Goal: Task Accomplishment & Management: Manage account settings

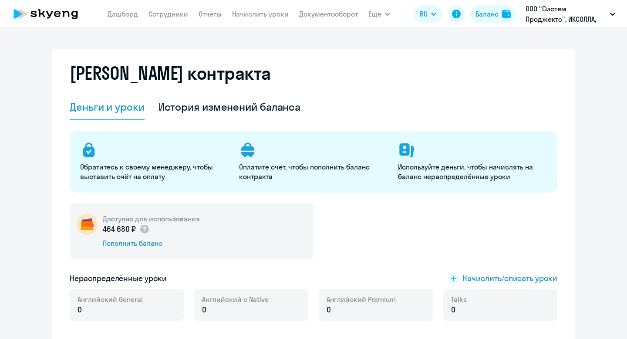
select select "english_adult_not_native_speaker"
click at [480, 281] on span "Начислить/списать уроки" at bounding box center [509, 277] width 95 height 11
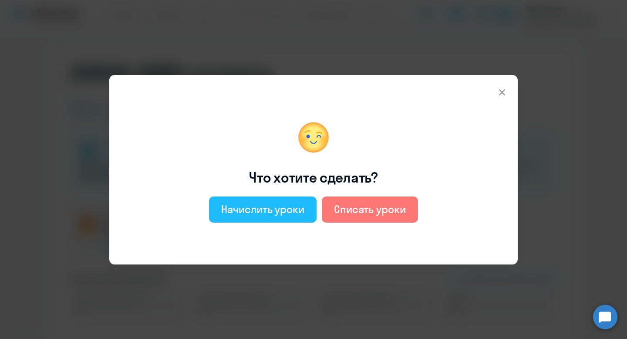
click at [260, 212] on div "Начислить уроки" at bounding box center [262, 209] width 83 height 14
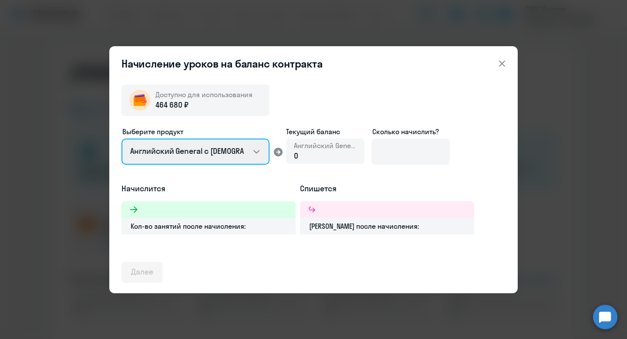
click at [216, 148] on select "Английский General с [DEMOGRAPHIC_DATA] преподавателем Английский General с [DE…" at bounding box center [195, 151] width 148 height 26
select select "english_adult_not_native_speaker_premium"
click at [121, 138] on select "Английский General с [DEMOGRAPHIC_DATA] преподавателем Английский General с [DE…" at bounding box center [195, 151] width 148 height 26
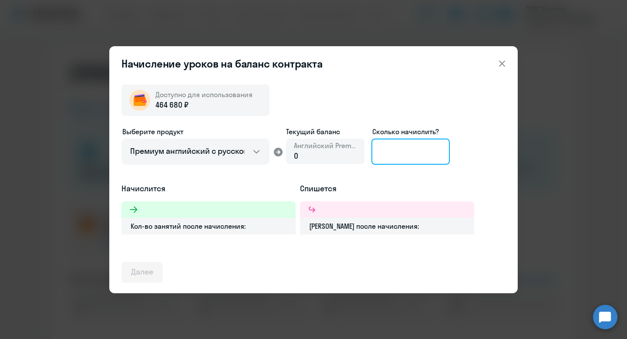
click at [422, 147] on input at bounding box center [410, 151] width 78 height 26
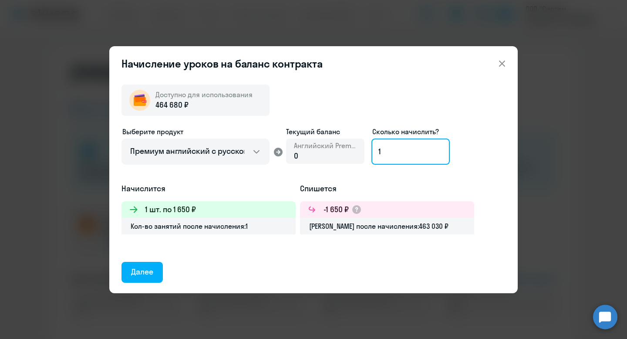
type input "1"
click at [506, 60] on icon at bounding box center [502, 63] width 10 height 10
